Goal: Task Accomplishment & Management: Use online tool/utility

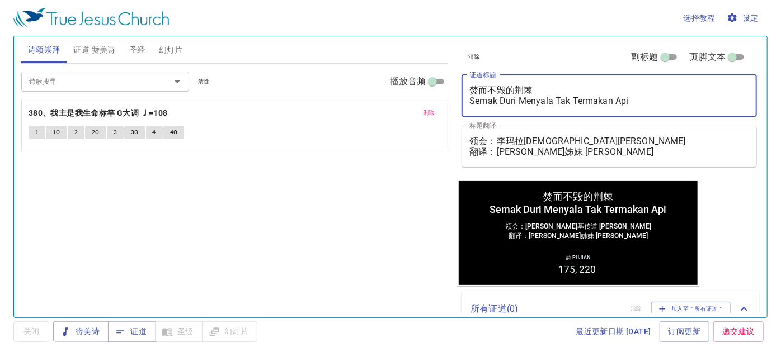
drag, startPoint x: 632, startPoint y: 97, endPoint x: 475, endPoint y: 96, distance: 156.6
click at [475, 96] on textarea "焚而不毁的荆棘 Semak Duri Menyala Tak Termakan Api" at bounding box center [609, 95] width 280 height 21
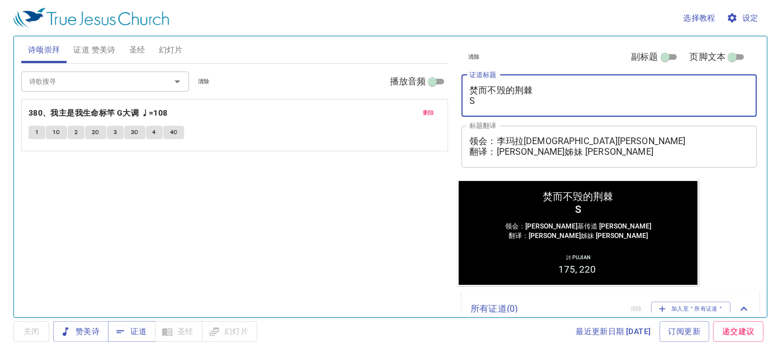
drag, startPoint x: 537, startPoint y: 89, endPoint x: 478, endPoint y: 89, distance: 58.7
click at [478, 89] on textarea "焚而不毁的荆棘 S" at bounding box center [609, 95] width 280 height 21
type textarea "焚 S"
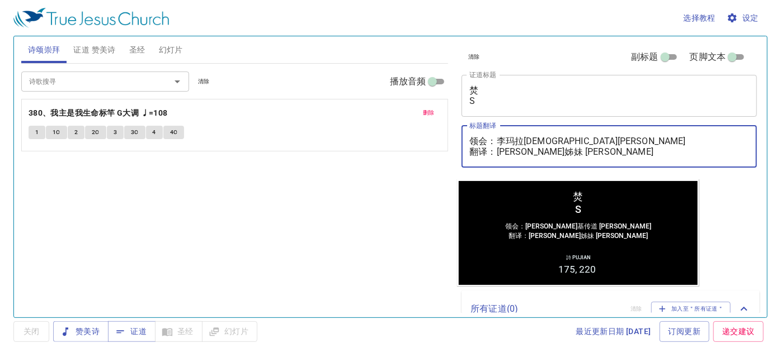
drag, startPoint x: 649, startPoint y: 140, endPoint x: 499, endPoint y: 136, distance: 150.0
click at [499, 136] on textarea "领会：李玛拉[DEMOGRAPHIC_DATA][PERSON_NAME] 翻译：[PERSON_NAME]姊妹 [PERSON_NAME]" at bounding box center [609, 146] width 280 height 21
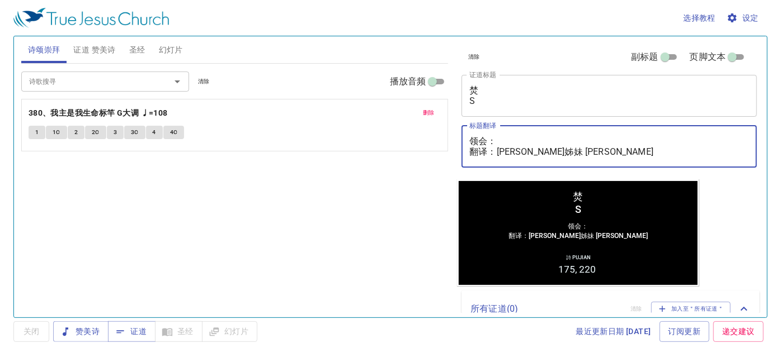
drag, startPoint x: 635, startPoint y: 152, endPoint x: 497, endPoint y: 149, distance: 138.2
click at [497, 149] on textarea "领会： 翻译：[PERSON_NAME]姊妹 [PERSON_NAME]" at bounding box center [609, 146] width 280 height 21
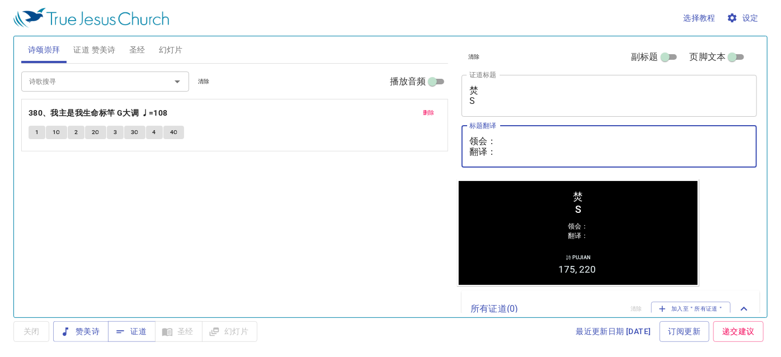
click at [423, 114] on span "删除" at bounding box center [429, 113] width 12 height 10
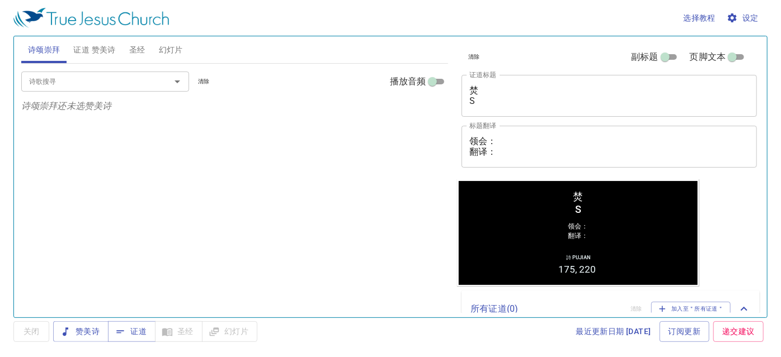
click at [90, 45] on span "证道 赞美诗" at bounding box center [94, 50] width 42 height 14
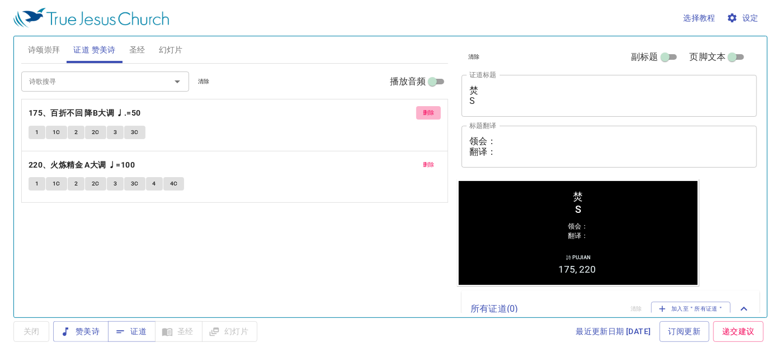
click at [427, 110] on span "删除" at bounding box center [429, 113] width 12 height 10
click at [427, 160] on span "删除" at bounding box center [429, 165] width 12 height 10
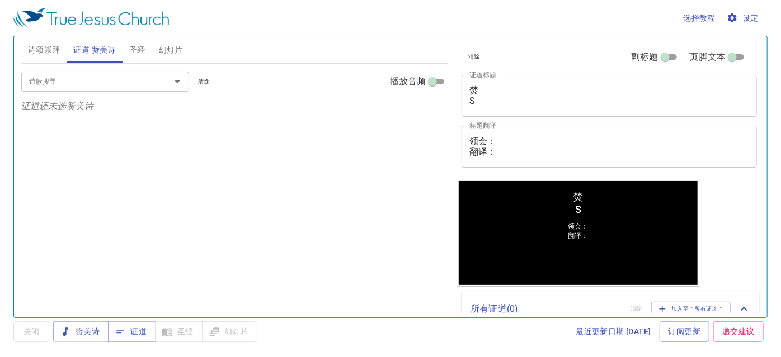
click at [482, 87] on textarea "焚 S" at bounding box center [609, 95] width 280 height 21
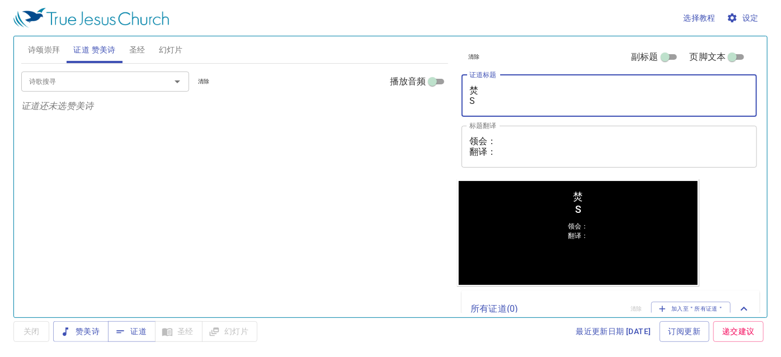
click at [506, 136] on textarea "领会： 翻译：" at bounding box center [609, 146] width 280 height 21
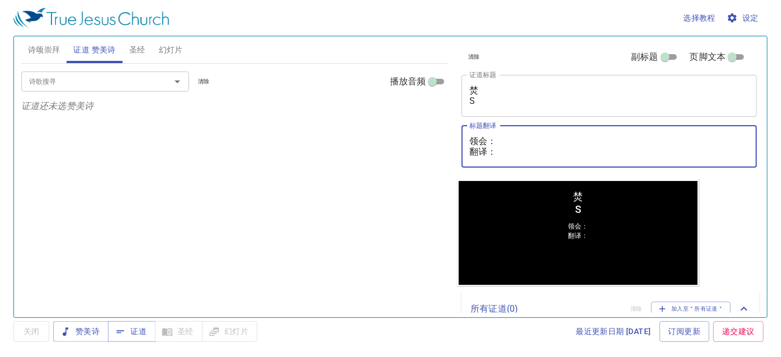
paste textarea "麦殷敬弟兄 Saudara Alvis Mak"
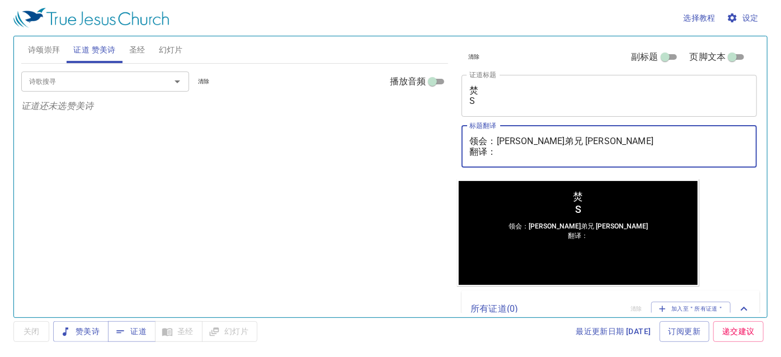
click at [506, 151] on textarea "领会：麦殷敬弟兄 Saudara Alvis Mak 翻译：" at bounding box center [609, 146] width 280 height 21
paste textarea "彭路加执事 Diaken Lukas Pang"
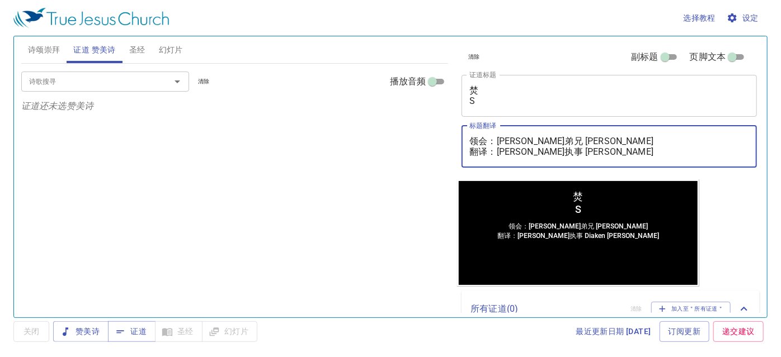
type textarea "领会：麦殷敬弟兄 Saudara Alvis Mak 翻译：彭路加执事 Diaken Lukas Pang"
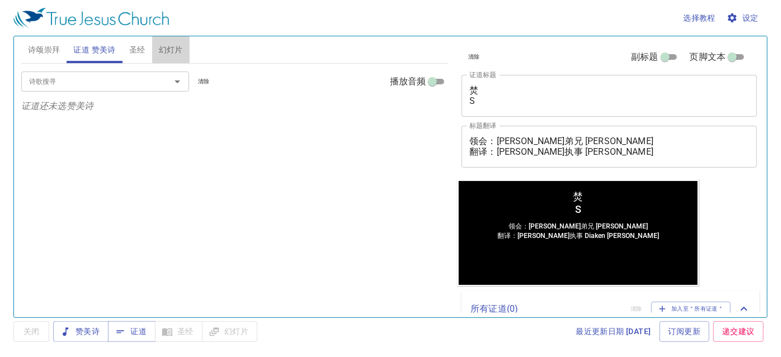
click at [168, 47] on span "幻灯片" at bounding box center [171, 50] width 24 height 14
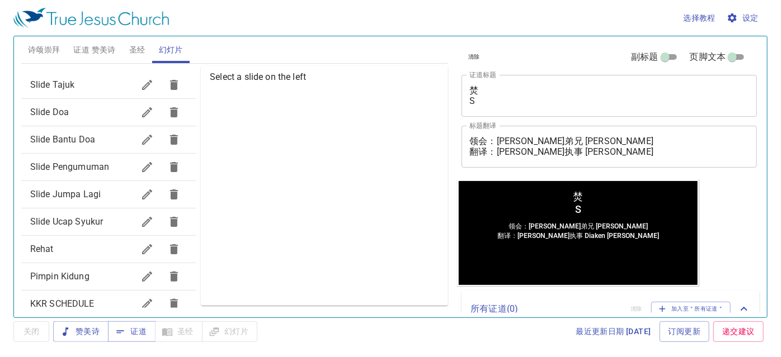
scroll to position [152, 0]
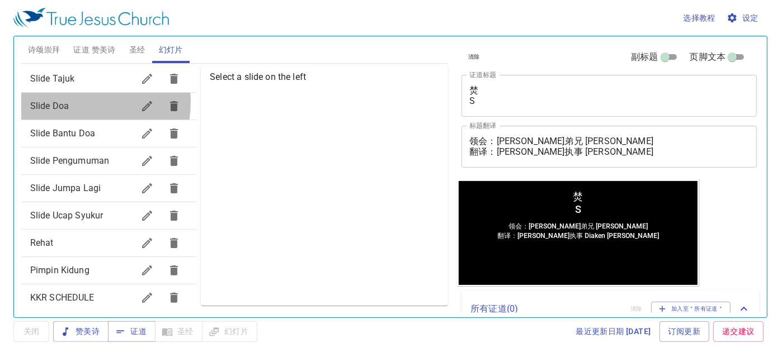
click at [56, 101] on span "Slide Doa" at bounding box center [49, 106] width 39 height 11
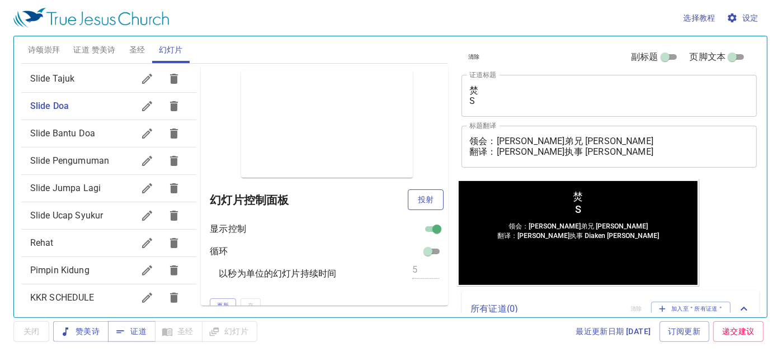
click at [425, 197] on span "投射" at bounding box center [426, 200] width 18 height 14
click at [216, 103] on div "预览 幻灯片控制面板 显示控制 循环 以秒为单位的幻灯片持续时间 5 更新 存" at bounding box center [324, 186] width 247 height 240
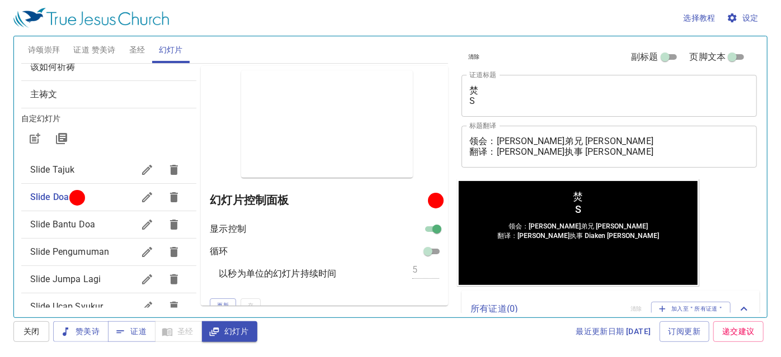
scroll to position [0, 0]
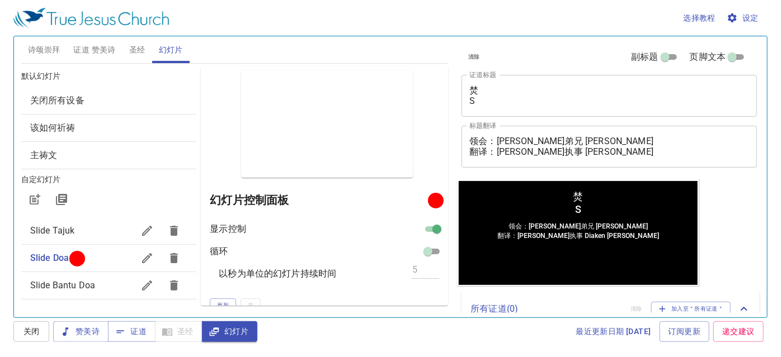
click at [50, 45] on span "诗颂崇拜" at bounding box center [44, 50] width 32 height 14
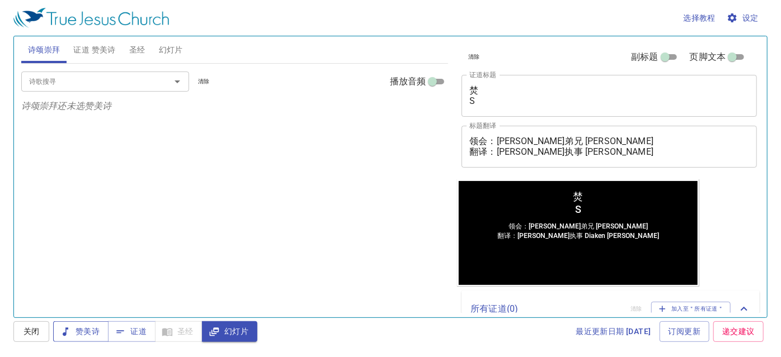
click at [76, 326] on span "赞美诗" at bounding box center [80, 332] width 37 height 14
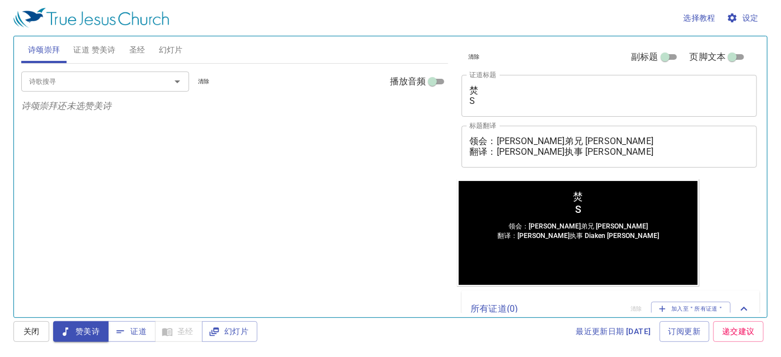
click at [101, 83] on input "诗歌搜寻" at bounding box center [89, 81] width 128 height 13
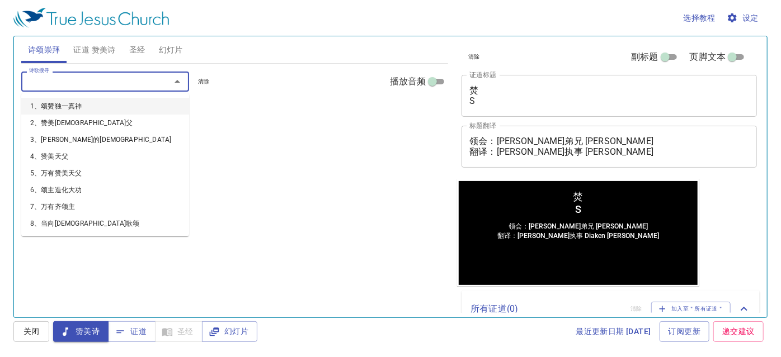
type input "p"
type input "21"
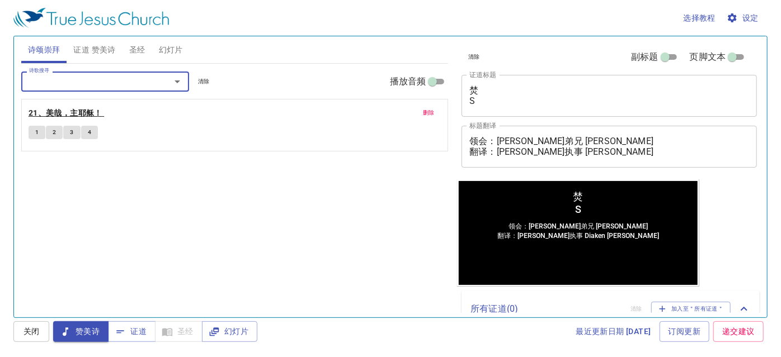
click at [79, 116] on b "21、美哉，主耶稣！" at bounding box center [66, 113] width 74 height 14
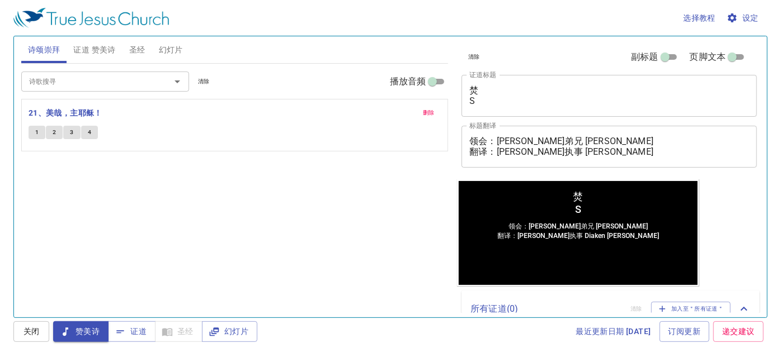
click at [101, 82] on input "诗歌搜寻" at bounding box center [89, 81] width 128 height 13
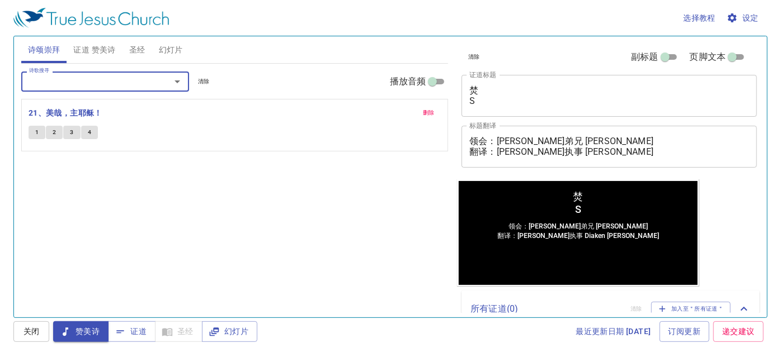
click at [96, 78] on input "诗歌搜寻" at bounding box center [89, 81] width 128 height 13
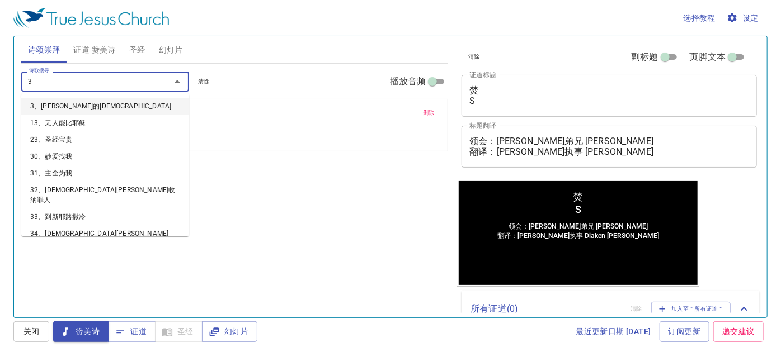
type input "35"
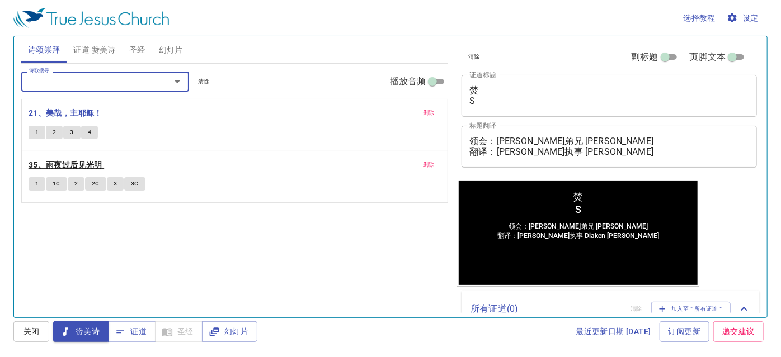
click at [72, 167] on b "35、雨夜过后见光明" at bounding box center [66, 165] width 74 height 14
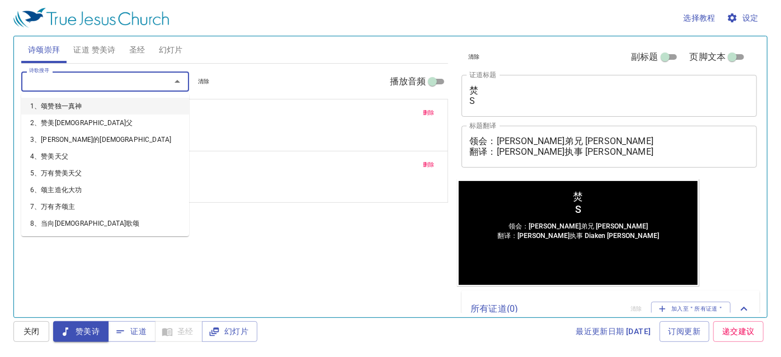
click at [60, 86] on input "诗歌搜寻" at bounding box center [89, 81] width 128 height 13
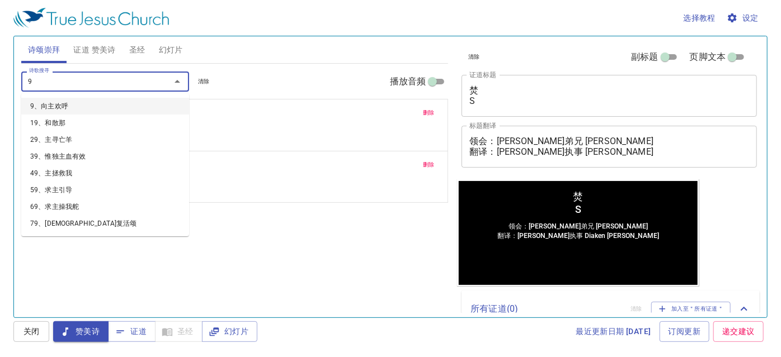
type input "98"
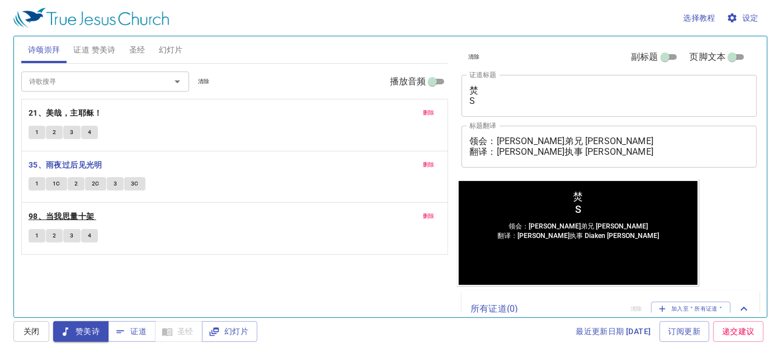
click at [69, 212] on b "98、当我思量十架" at bounding box center [62, 217] width 66 height 14
click at [492, 85] on textarea "焚 S" at bounding box center [609, 95] width 280 height 21
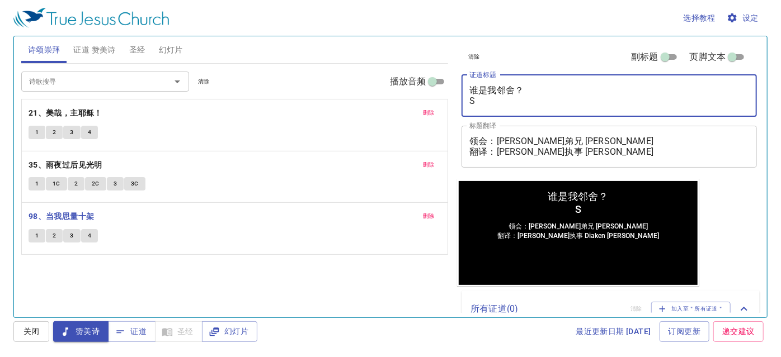
click at [526, 104] on textarea "谁是我邻舍？ S" at bounding box center [609, 95] width 280 height 21
type textarea "谁是我邻舍？ Siapakah Sesamaku Manusia?"
click at [68, 79] on input "诗歌搜寻" at bounding box center [89, 81] width 128 height 13
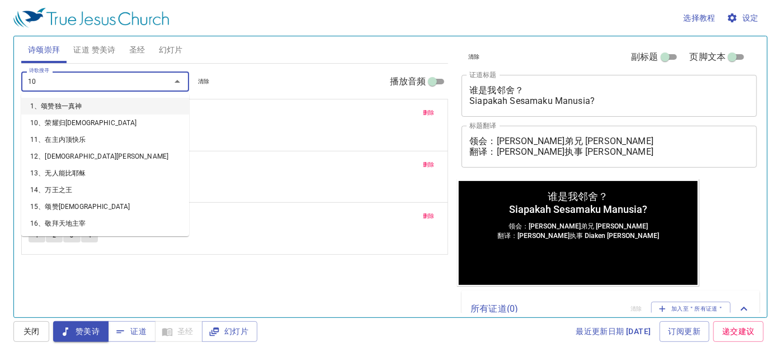
type input "104"
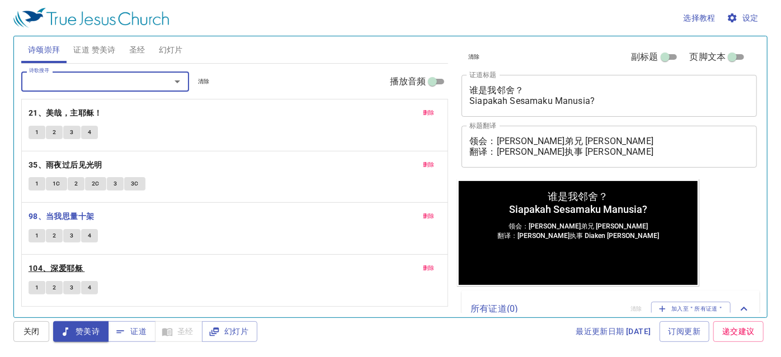
click at [51, 265] on b "104、深爱耶稣" at bounding box center [56, 269] width 54 height 14
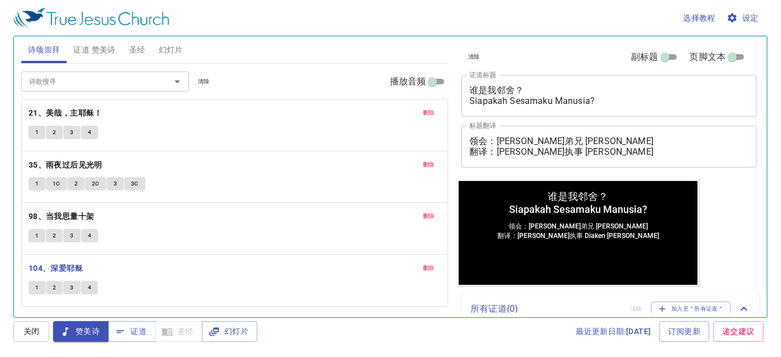
click at [92, 49] on span "证道 赞美诗" at bounding box center [94, 50] width 42 height 14
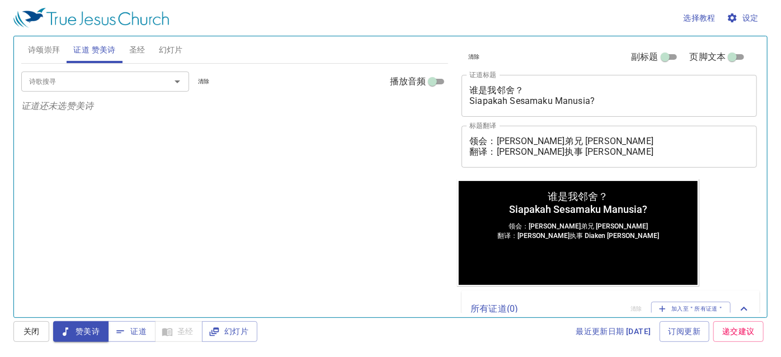
click at [69, 76] on input "诗歌搜寻" at bounding box center [89, 81] width 128 height 13
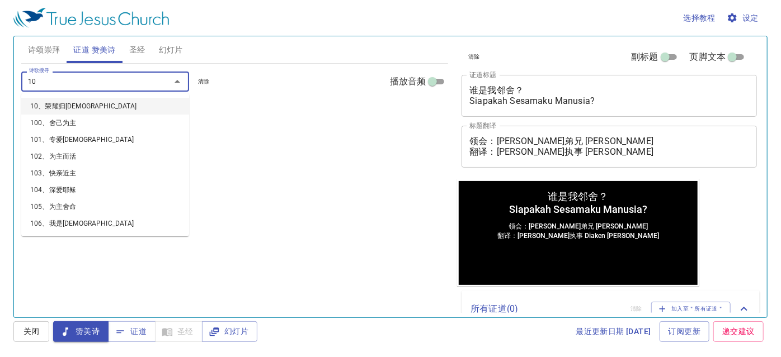
type input "104"
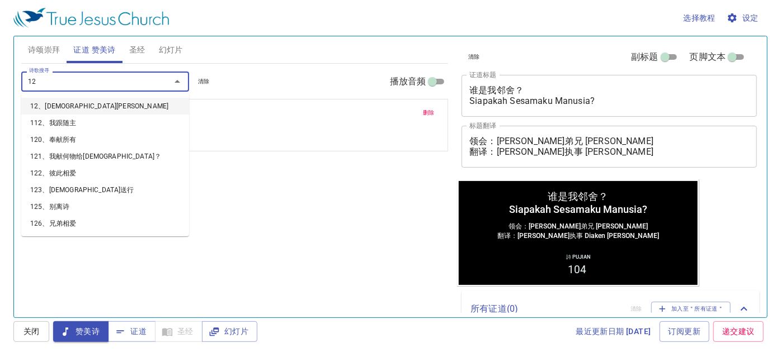
type input "122"
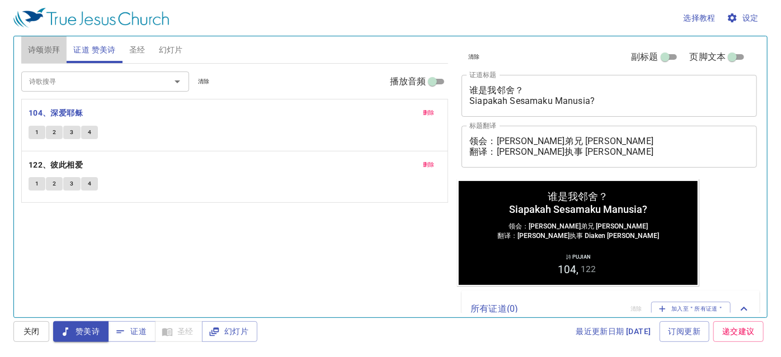
click at [40, 50] on span "诗颂崇拜" at bounding box center [44, 50] width 32 height 14
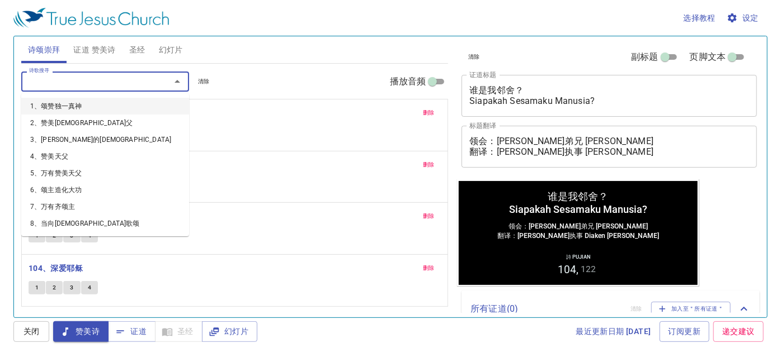
click at [90, 76] on input "诗歌搜寻" at bounding box center [89, 81] width 128 height 13
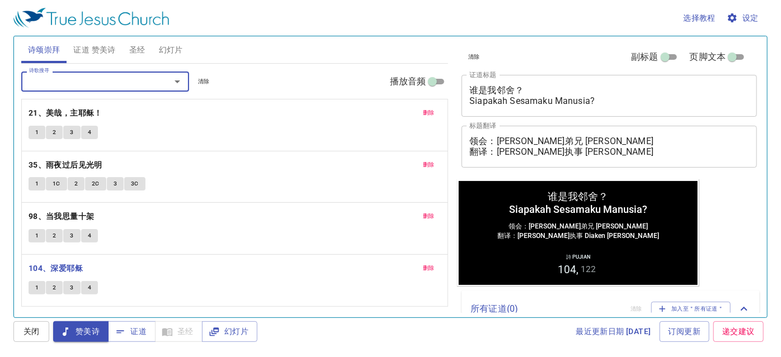
click at [125, 82] on input "诗歌搜寻" at bounding box center [89, 81] width 128 height 13
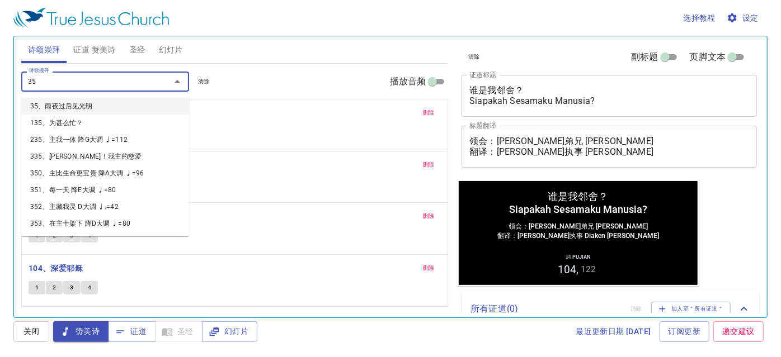
type input "357"
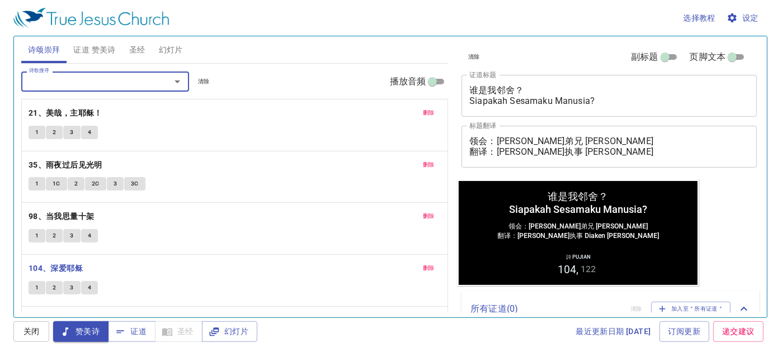
scroll to position [43, 0]
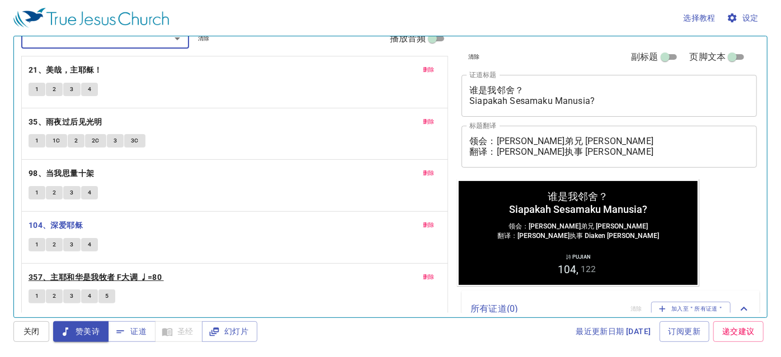
click at [78, 277] on b "357、主耶和华是我牧者 F大调 ♩=80" at bounding box center [95, 278] width 133 height 14
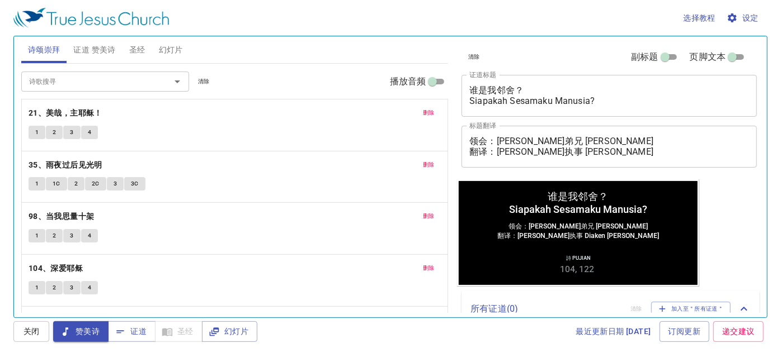
click at [162, 84] on div at bounding box center [169, 82] width 29 height 16
click at [139, 329] on span "证道" at bounding box center [132, 332] width 30 height 14
click at [97, 55] on span "证道 赞美诗" at bounding box center [94, 50] width 42 height 14
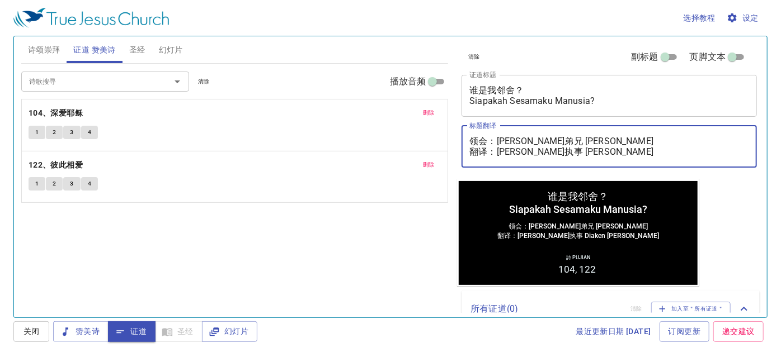
click at [592, 153] on textarea "领会：[PERSON_NAME]弟兄 [PERSON_NAME] 翻译：[PERSON_NAME]执事 [PERSON_NAME]" at bounding box center [609, 146] width 280 height 21
drag, startPoint x: 623, startPoint y: 152, endPoint x: 501, endPoint y: 152, distance: 121.9
click at [501, 152] on textarea "领会：[PERSON_NAME]弟兄 [PERSON_NAME] 翻译：[PERSON_NAME]执事 [PERSON_NAME]" at bounding box center [609, 146] width 280 height 21
paste textarea "李晶莹姊妹 Saudari Lee Jing Yi"
type textarea "领会：[PERSON_NAME]弟兄 [PERSON_NAME] 翻译：[PERSON_NAME]姊妹 [PERSON_NAME]"
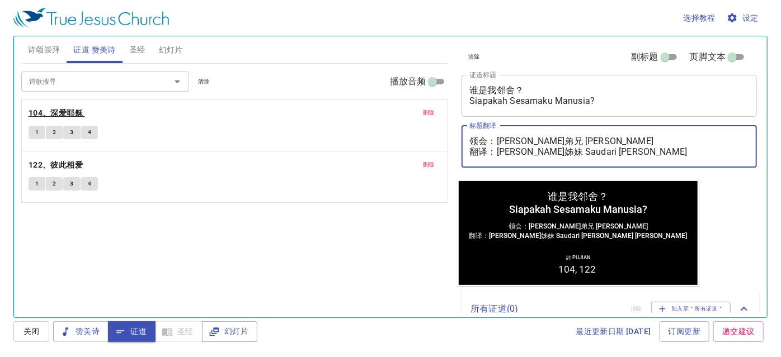
click at [73, 110] on b "104、深爱耶稣" at bounding box center [56, 113] width 54 height 14
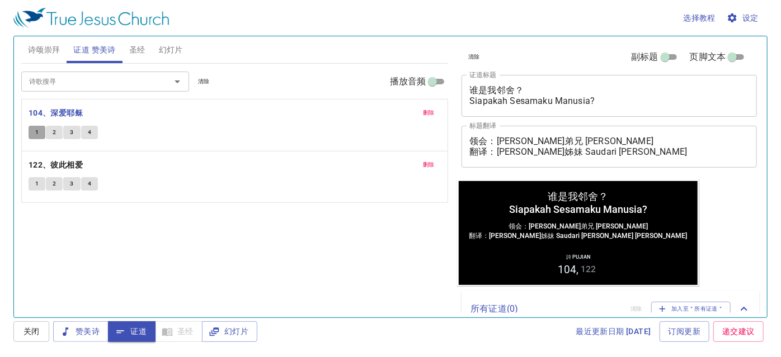
click at [32, 131] on button "1" at bounding box center [37, 132] width 17 height 13
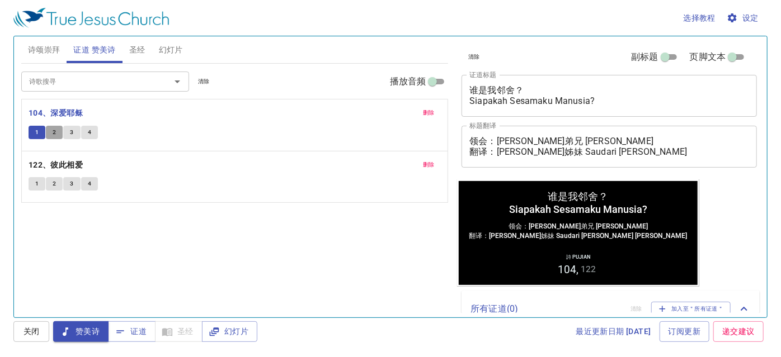
click at [54, 131] on span "2" at bounding box center [54, 133] width 3 height 10
click at [70, 131] on span "3" at bounding box center [71, 133] width 3 height 10
click at [93, 132] on button "4" at bounding box center [89, 132] width 17 height 13
click at [175, 47] on span "幻灯片" at bounding box center [171, 50] width 24 height 14
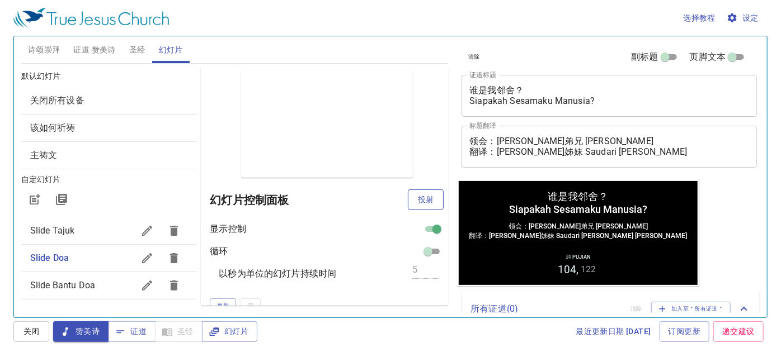
click at [417, 200] on span "投射" at bounding box center [426, 200] width 18 height 14
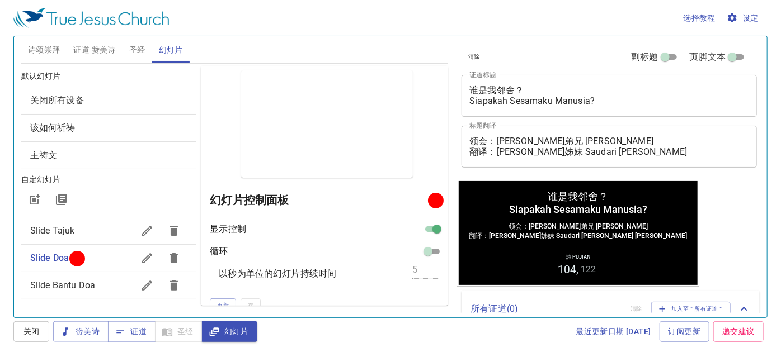
click at [223, 134] on div "预览 幻灯片控制面板 显示控制 循环 以秒为单位的幻灯片持续时间 5 更新 存" at bounding box center [324, 186] width 247 height 240
click at [89, 48] on span "证道 赞美诗" at bounding box center [94, 50] width 42 height 14
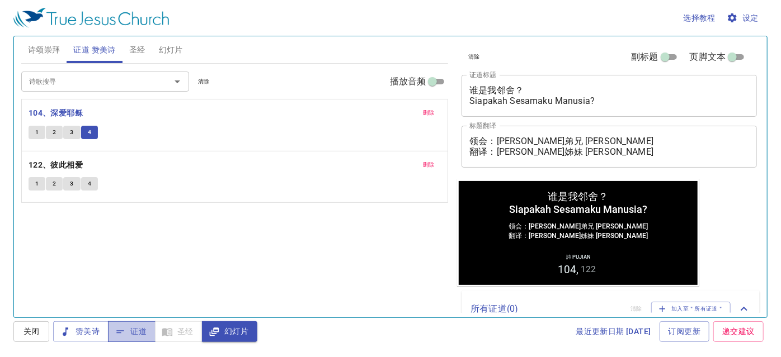
click at [141, 326] on span "证道" at bounding box center [132, 332] width 30 height 14
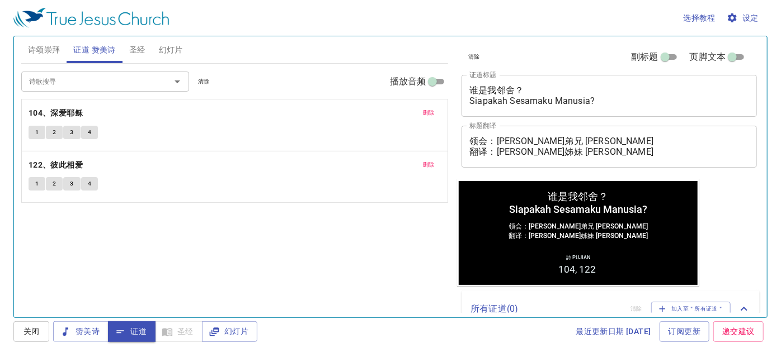
click at [136, 45] on span "圣经" at bounding box center [137, 50] width 16 height 14
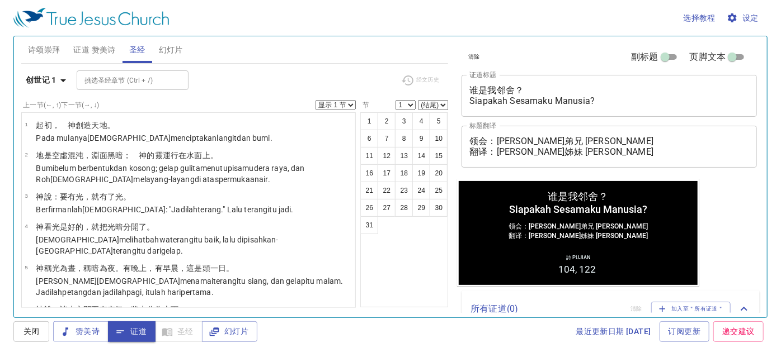
click at [227, 78] on div "挑选圣经章节 (Ctrl + /) 挑选圣经章节 (Ctrl + /)" at bounding box center [234, 80] width 315 height 20
click at [214, 76] on div "挑选圣经章节 (Ctrl + /) 挑选圣经章节 (Ctrl + /)" at bounding box center [234, 80] width 315 height 20
click at [64, 82] on icon "button" at bounding box center [62, 80] width 13 height 13
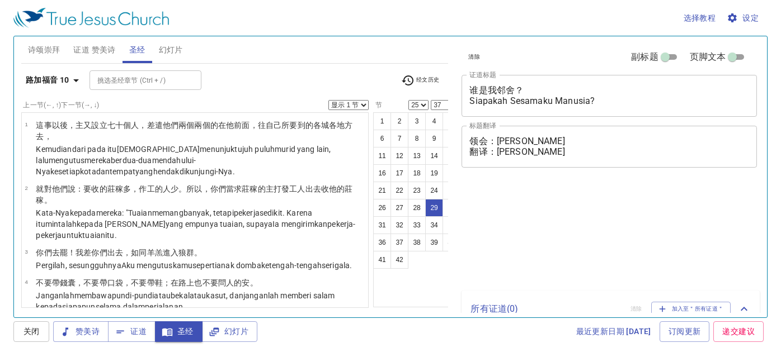
select select "25"
select select "37"
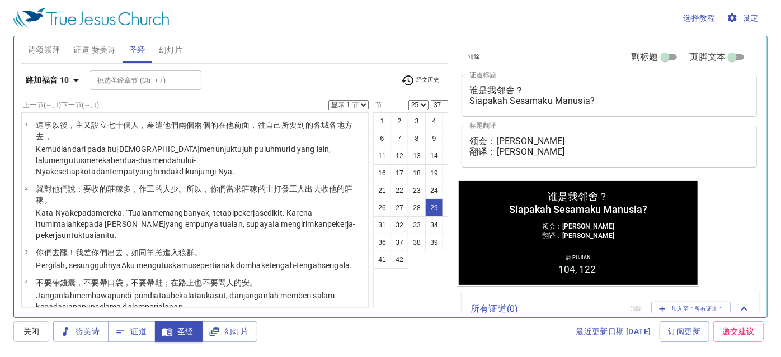
scroll to position [1401, 0]
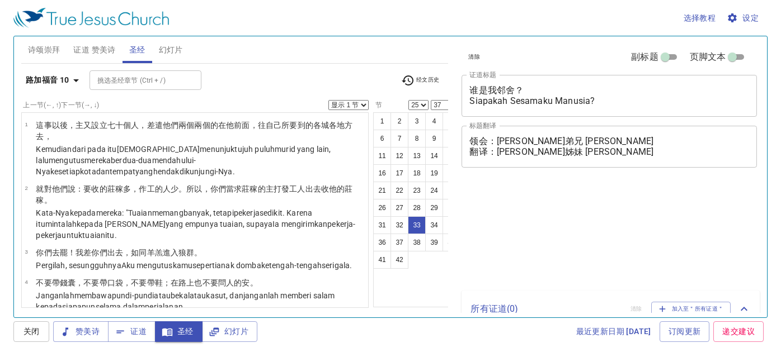
select select "25"
select select "37"
select select "31"
select select "32"
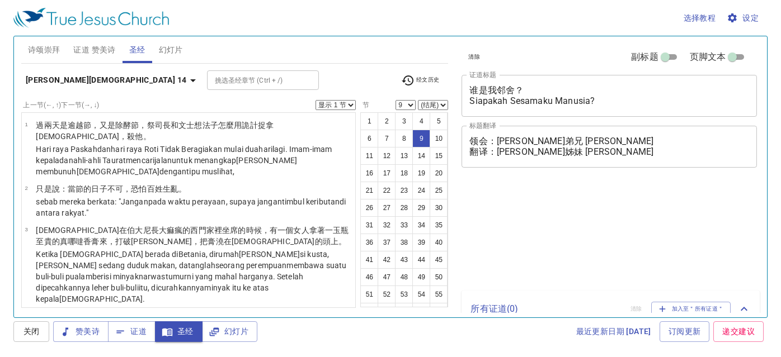
select select "9"
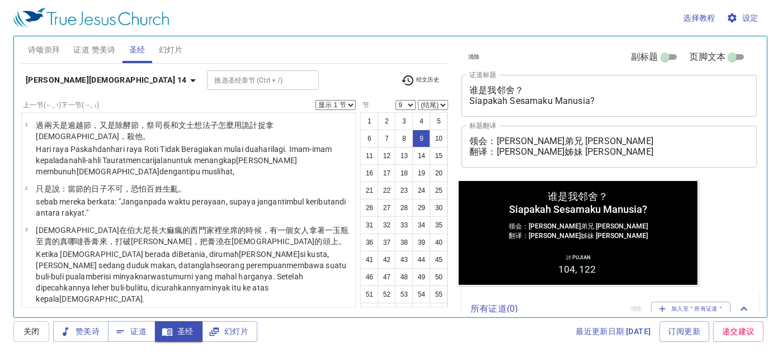
scroll to position [356, 0]
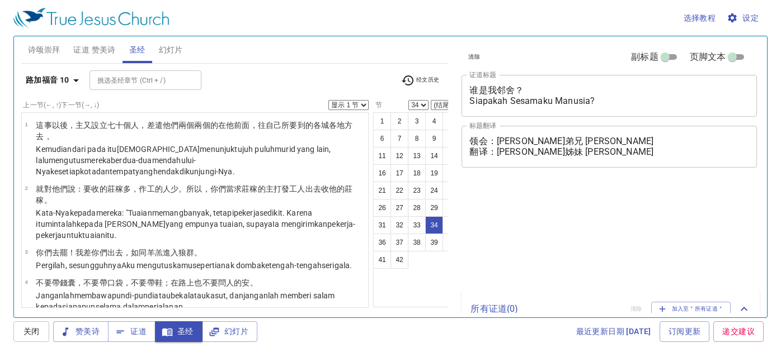
select select "34"
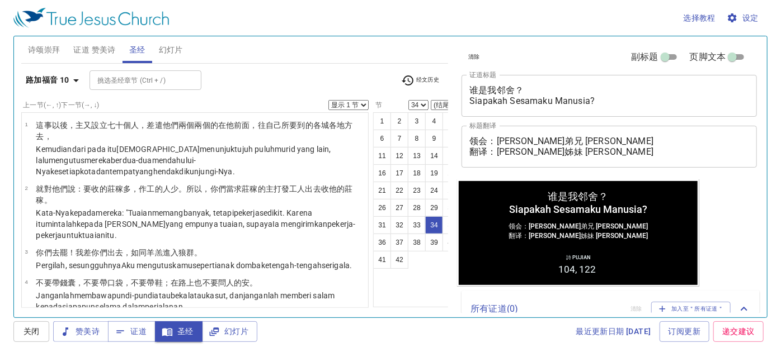
scroll to position [1534, 0]
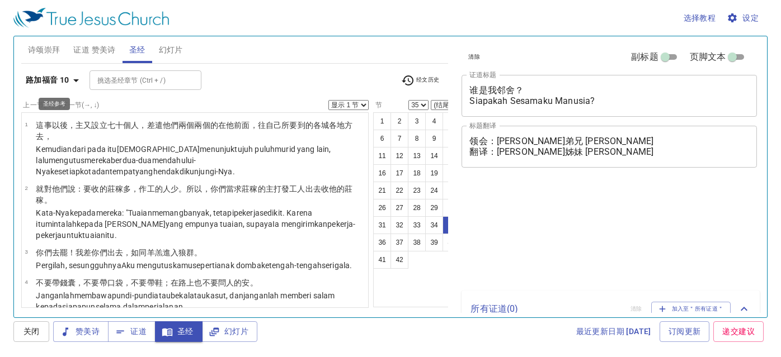
select select "35"
